Goal: Navigation & Orientation: Find specific page/section

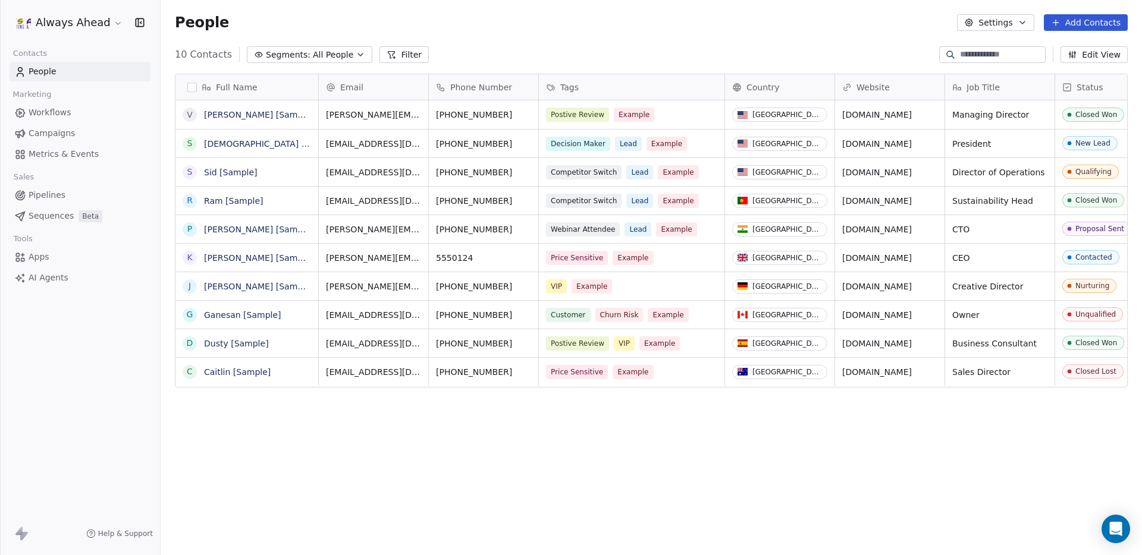
scroll to position [489, 981]
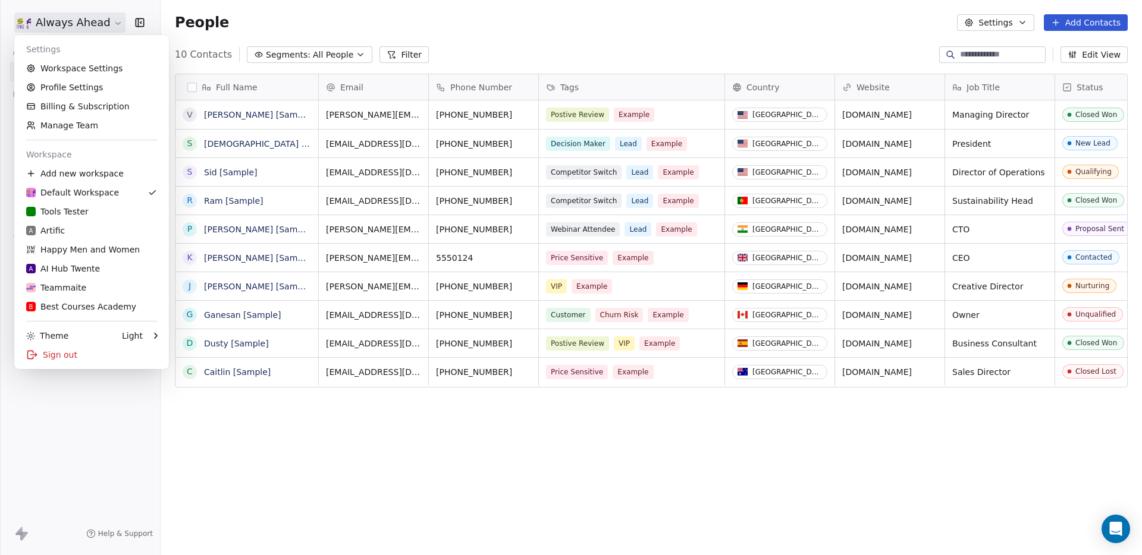
click at [109, 25] on html "Always Ahead Contacts People Marketing Workflows Campaigns Metrics & Events Sal…" at bounding box center [571, 277] width 1142 height 555
click at [79, 210] on div "Tools Tester" at bounding box center [57, 212] width 62 height 12
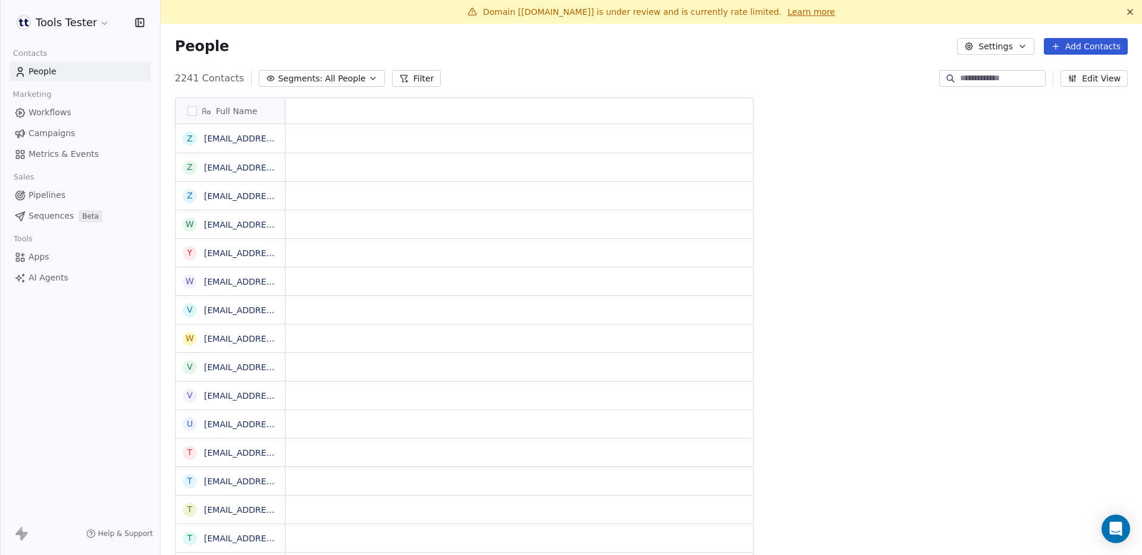
scroll to position [489, 981]
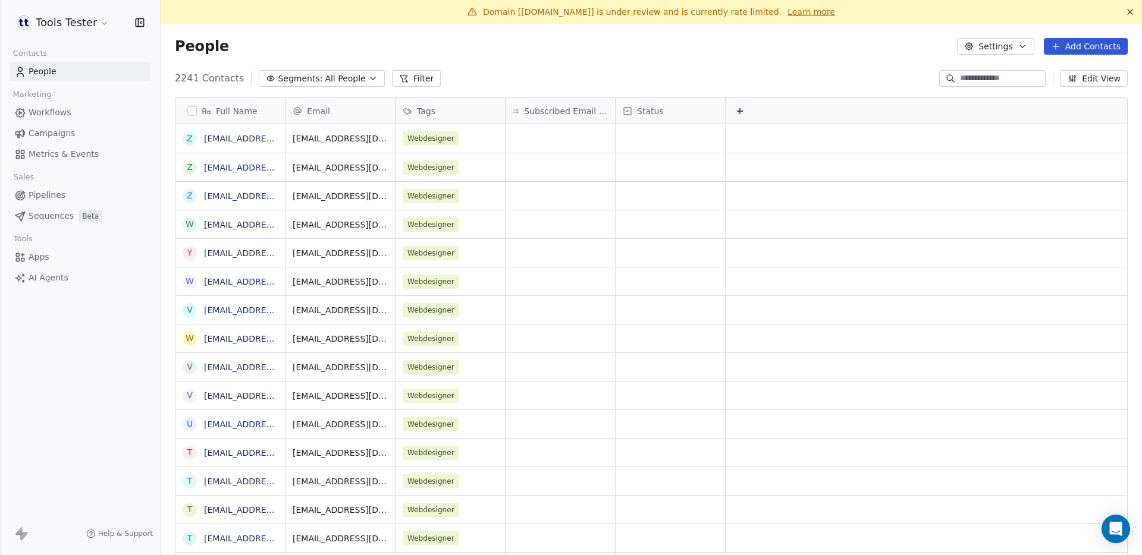
click at [81, 128] on link "Campaigns" at bounding box center [80, 134] width 141 height 20
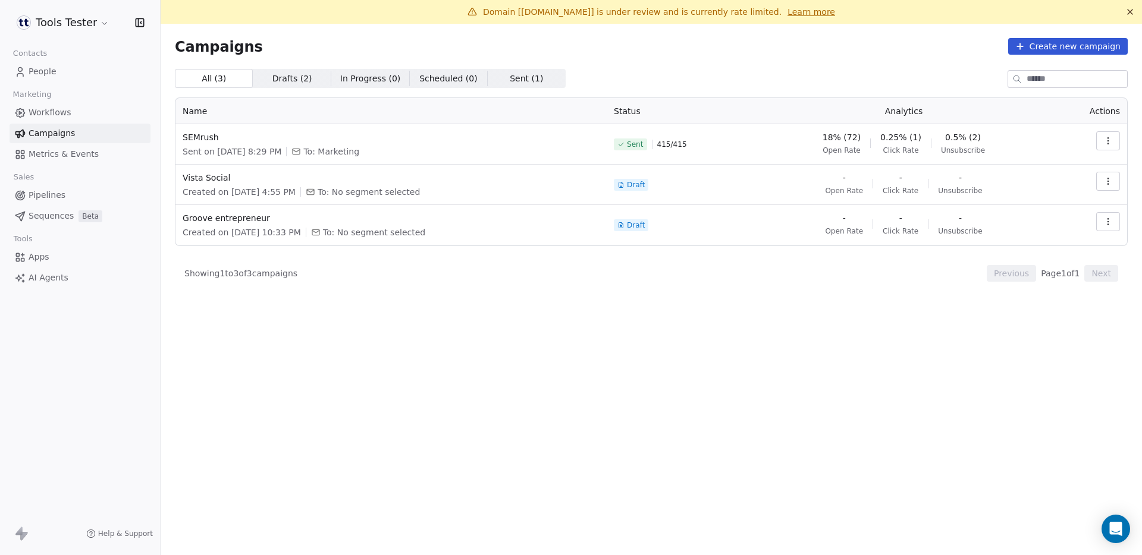
click at [99, 24] on html "Tools Tester Contacts People Marketing Workflows Campaigns Metrics & Events Sal…" at bounding box center [571, 277] width 1142 height 555
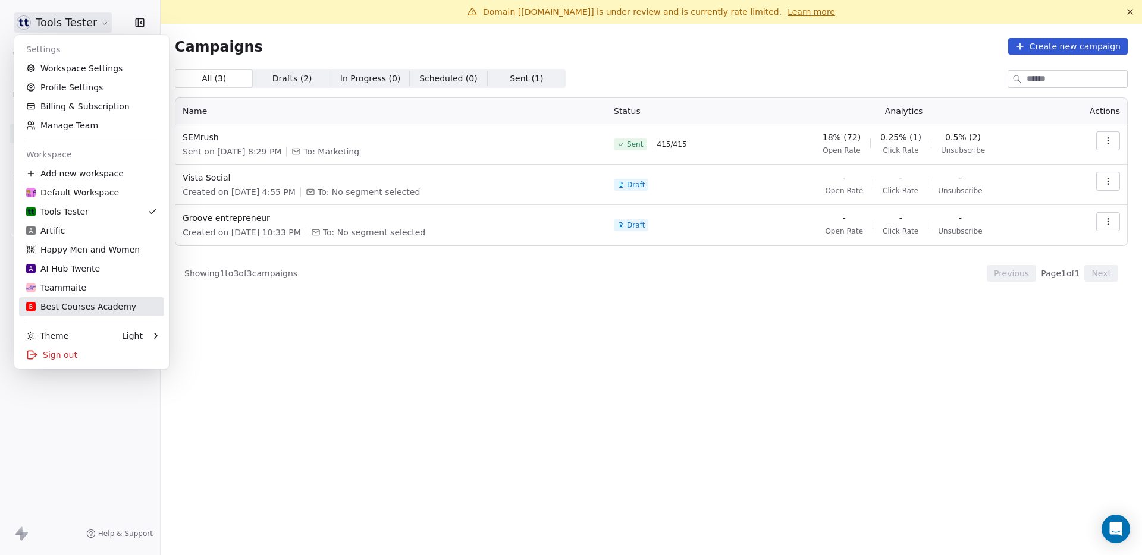
click at [85, 307] on div "B Best Courses Academy" at bounding box center [81, 307] width 110 height 12
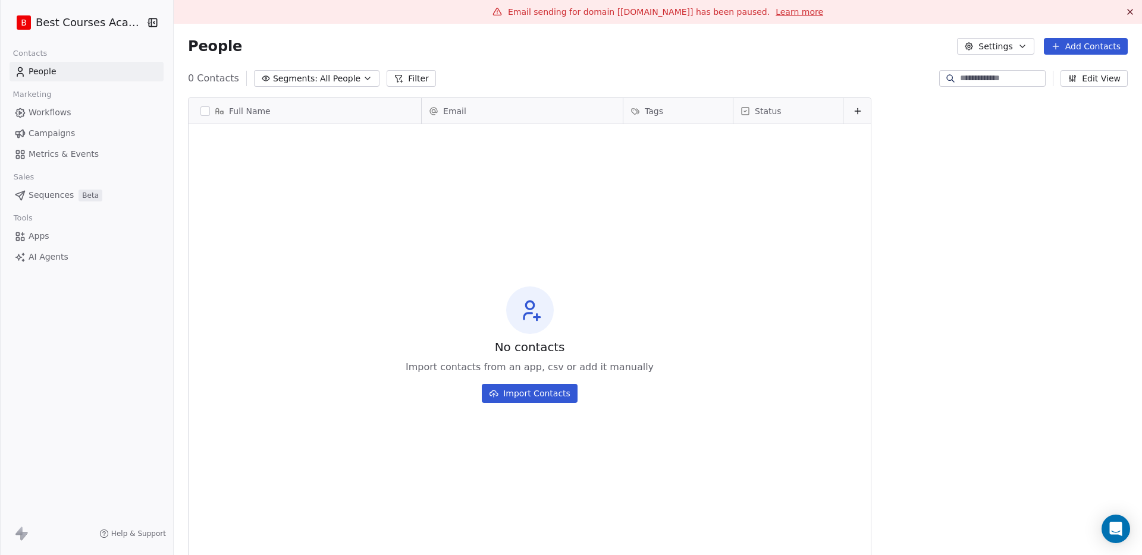
scroll to position [489, 975]
